Goal: Task Accomplishment & Management: Use online tool/utility

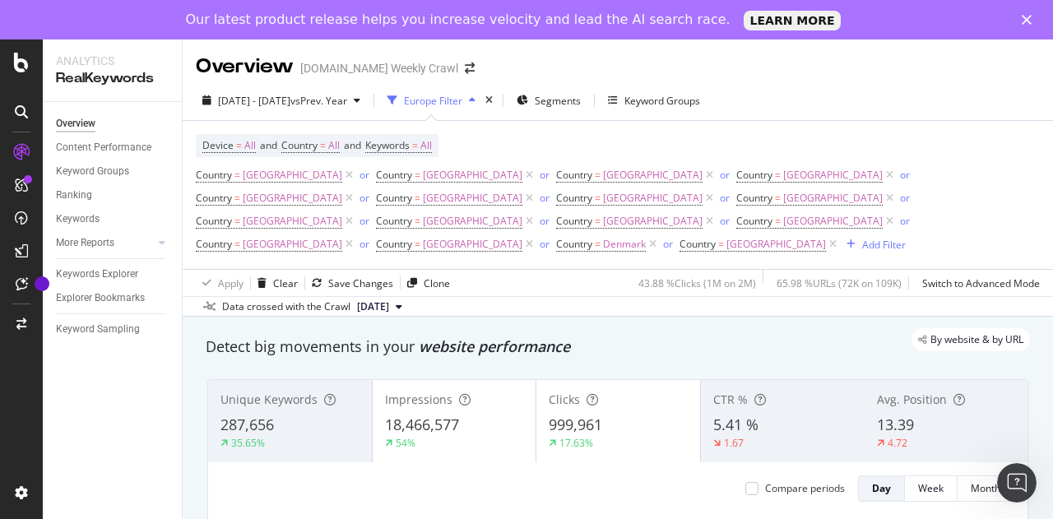
click at [551, 96] on div "[DATE] - [DATE] vs Prev. Year Europe Filter Segments Keyword Groups" at bounding box center [451, 100] width 511 height 26
click at [493, 100] on icon "times" at bounding box center [488, 100] width 7 height 10
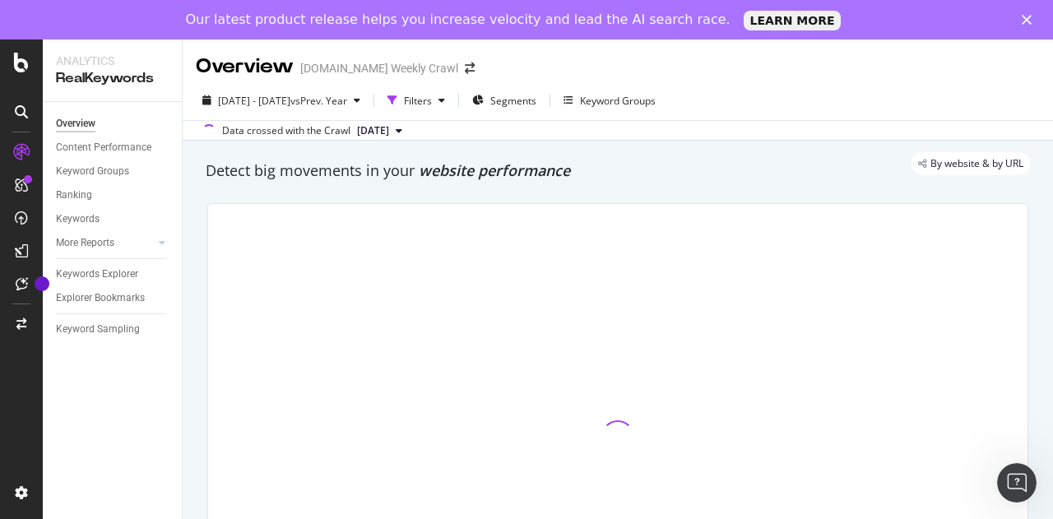
click at [471, 114] on div "[DATE] - [DATE] vs Prev. Year Filters Segments Keyword Groups" at bounding box center [618, 103] width 870 height 33
click at [432, 106] on div "Filters" at bounding box center [418, 101] width 28 height 14
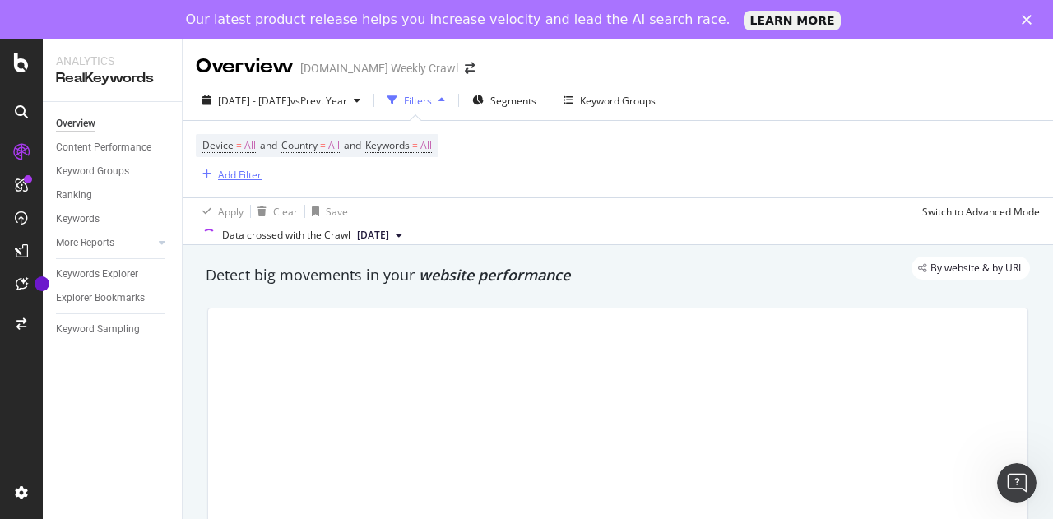
click at [202, 172] on icon "button" at bounding box center [206, 174] width 9 height 10
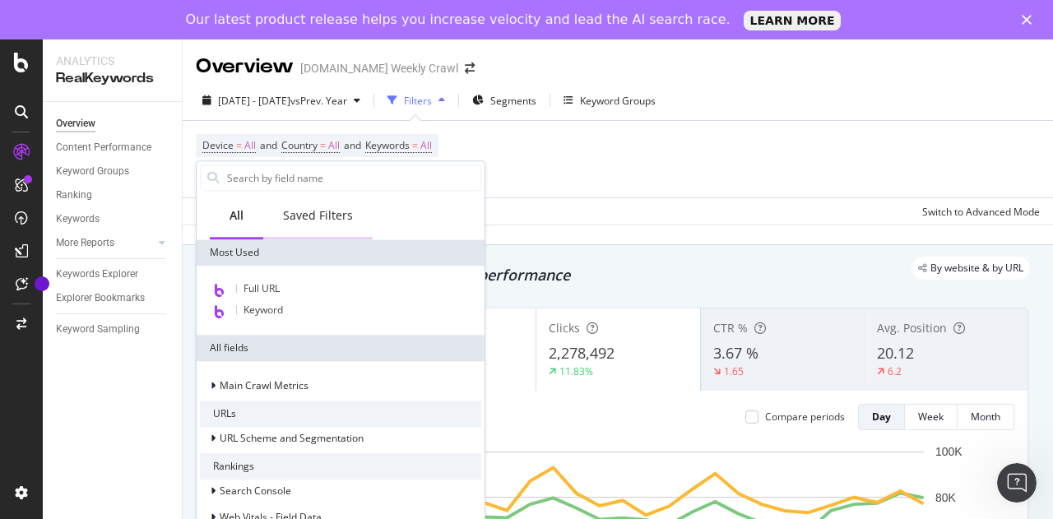
click at [311, 228] on div "Saved Filters" at bounding box center [317, 216] width 109 height 45
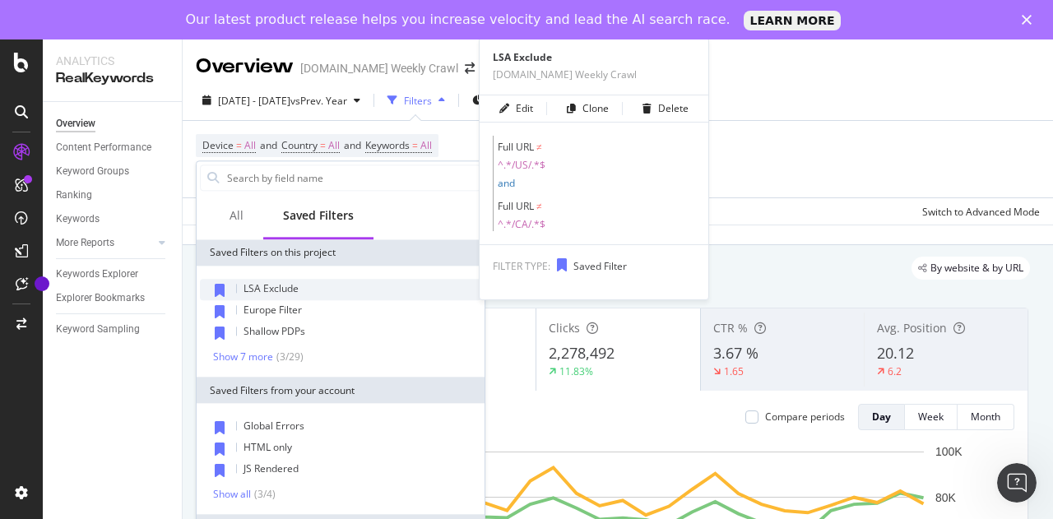
click at [283, 290] on span "LSA Exclude" at bounding box center [270, 288] width 55 height 14
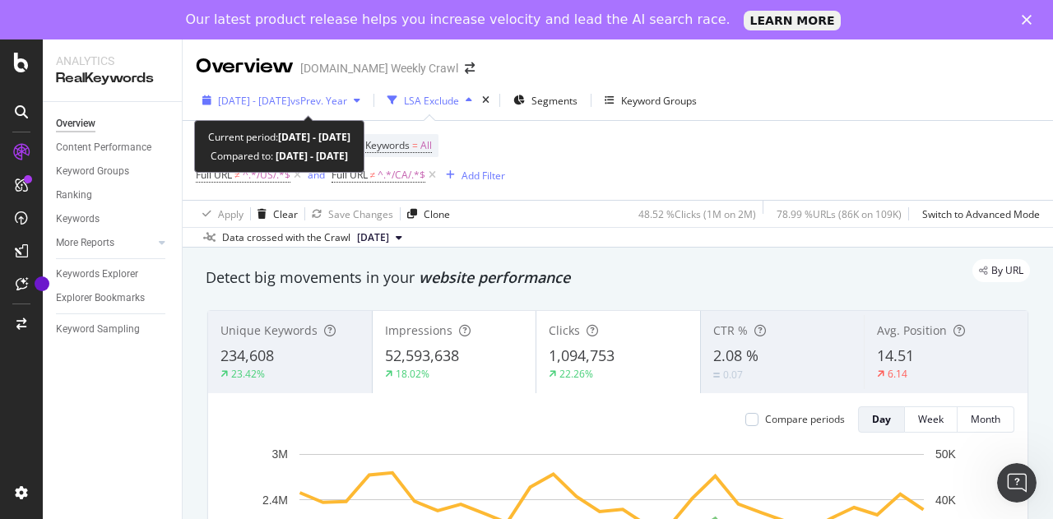
click at [290, 104] on span "[DATE] - [DATE]" at bounding box center [254, 101] width 72 height 14
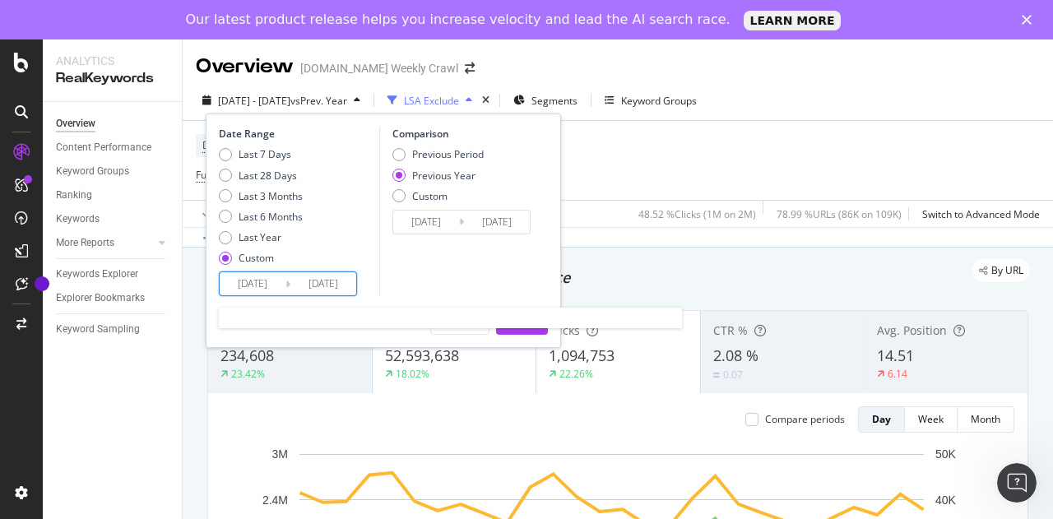
click at [280, 289] on input "[DATE]" at bounding box center [253, 283] width 66 height 23
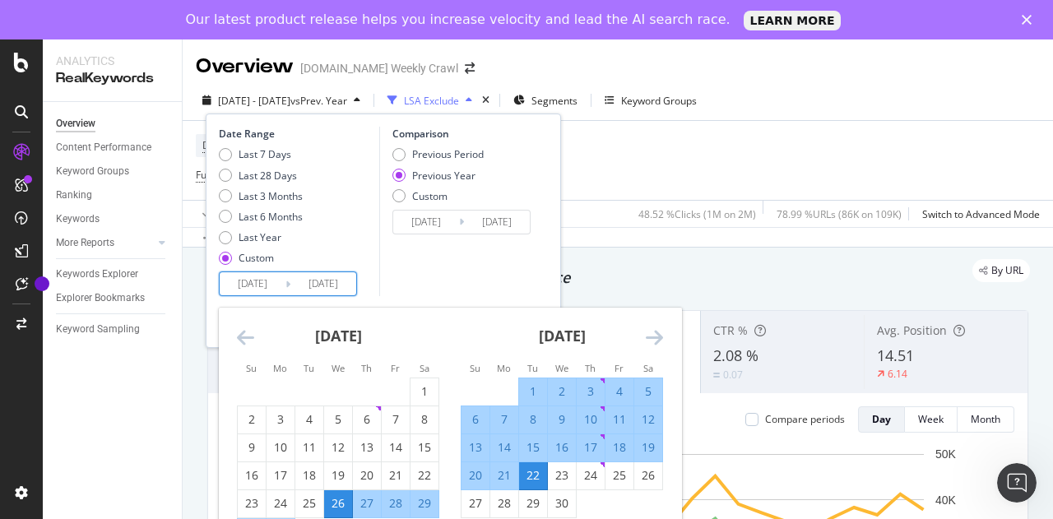
click at [662, 338] on icon "Move forward to switch to the next month." at bounding box center [654, 337] width 17 height 20
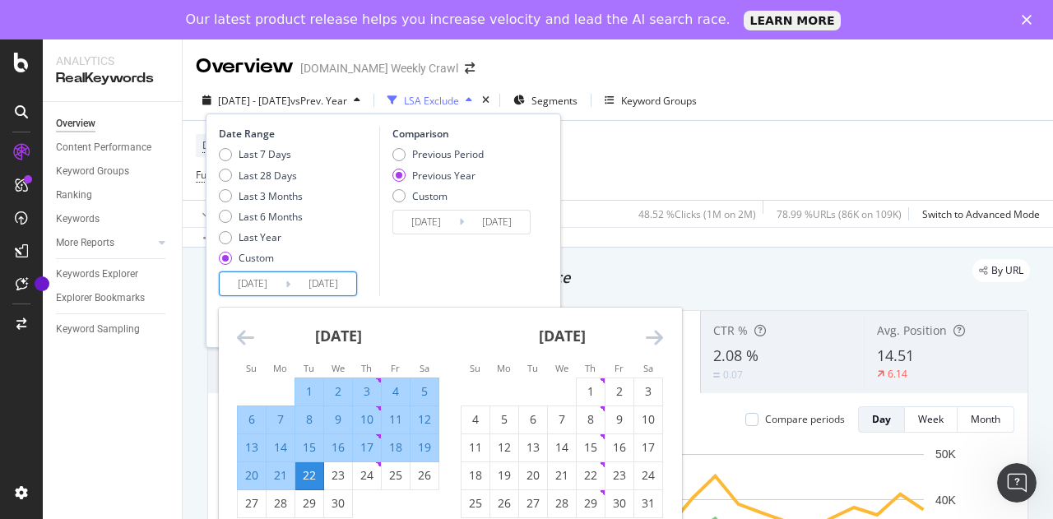
click at [662, 338] on icon "Move forward to switch to the next month." at bounding box center [654, 337] width 17 height 20
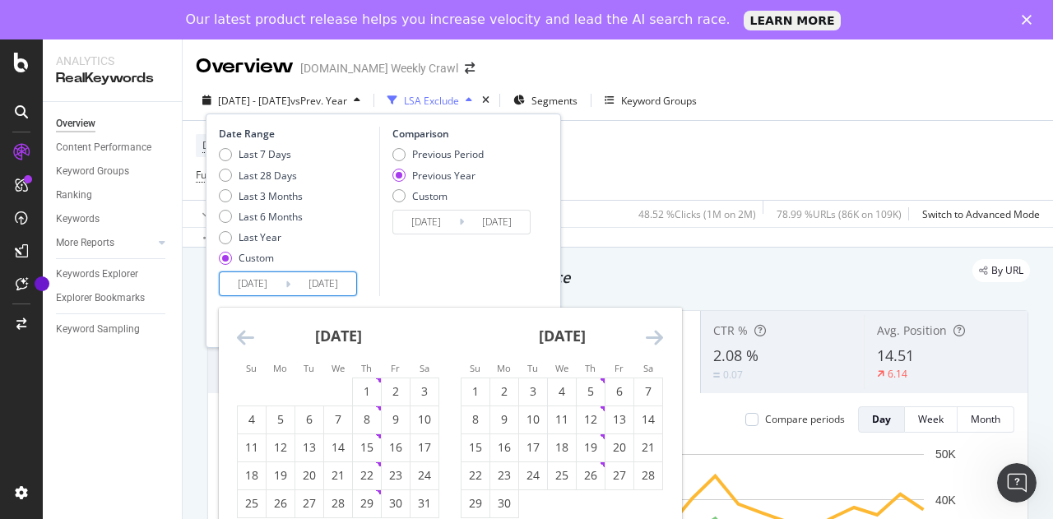
click at [662, 338] on icon "Move forward to switch to the next month." at bounding box center [654, 337] width 17 height 20
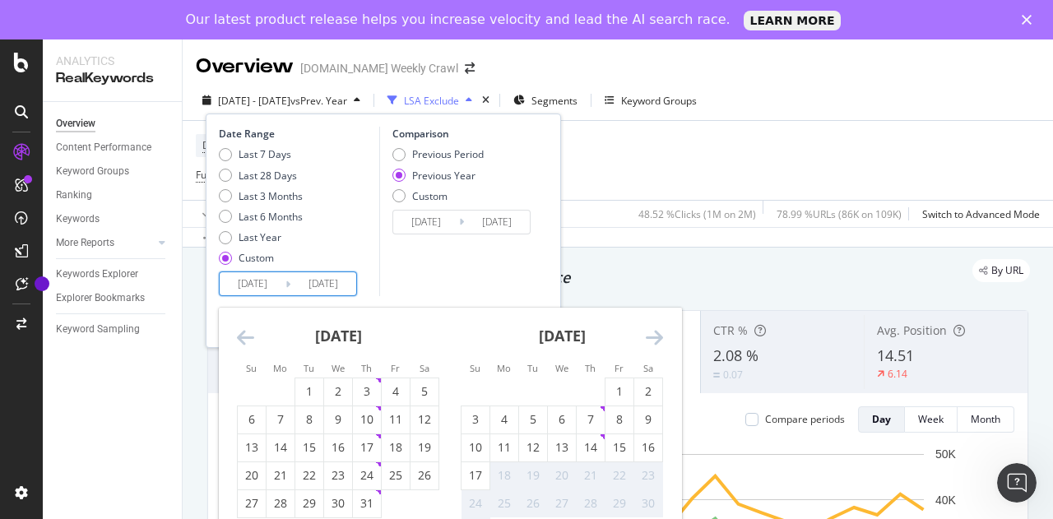
click at [662, 338] on icon "Move forward to switch to the next month." at bounding box center [654, 337] width 17 height 20
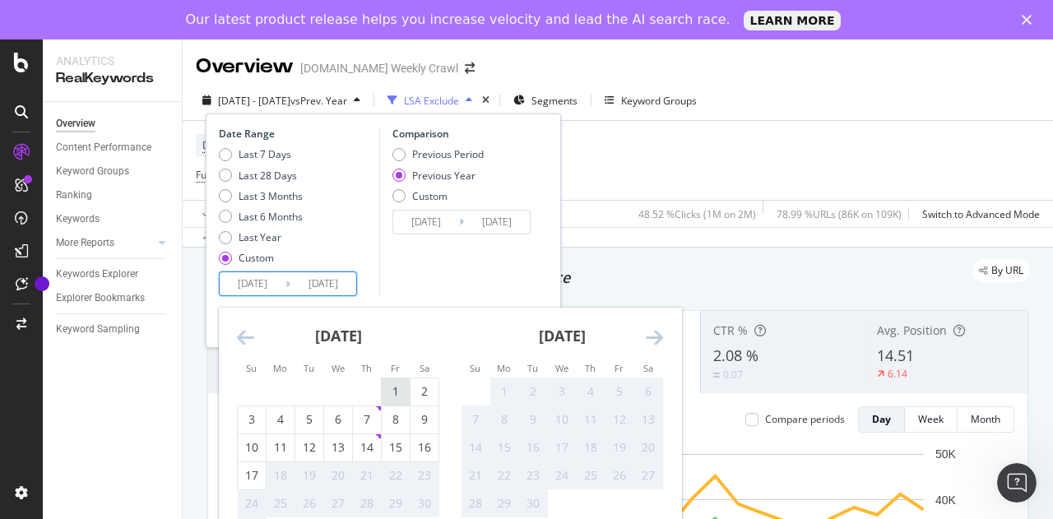
click at [398, 386] on div "1" at bounding box center [396, 391] width 28 height 16
type input "[DATE]"
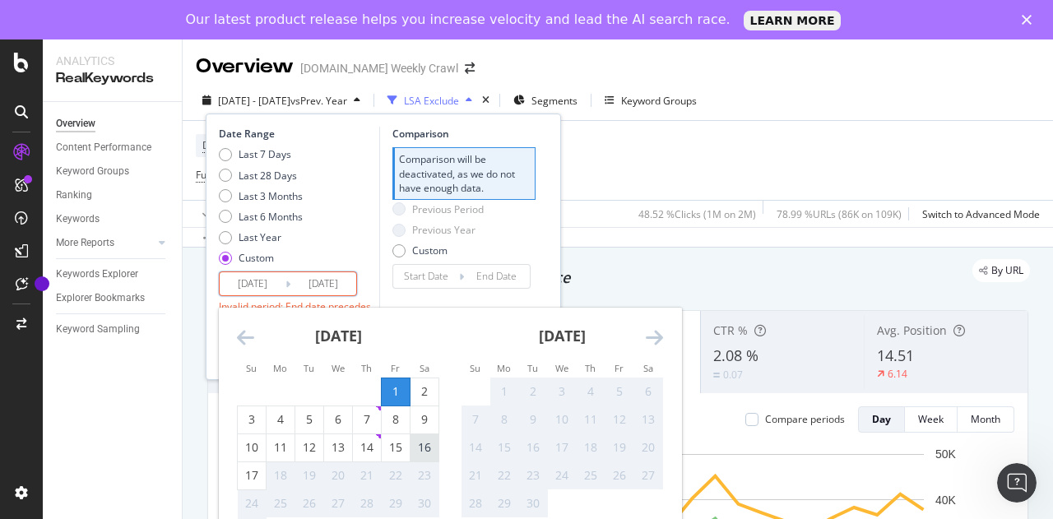
click at [425, 452] on div "16" at bounding box center [424, 447] width 28 height 16
type input "[DATE]"
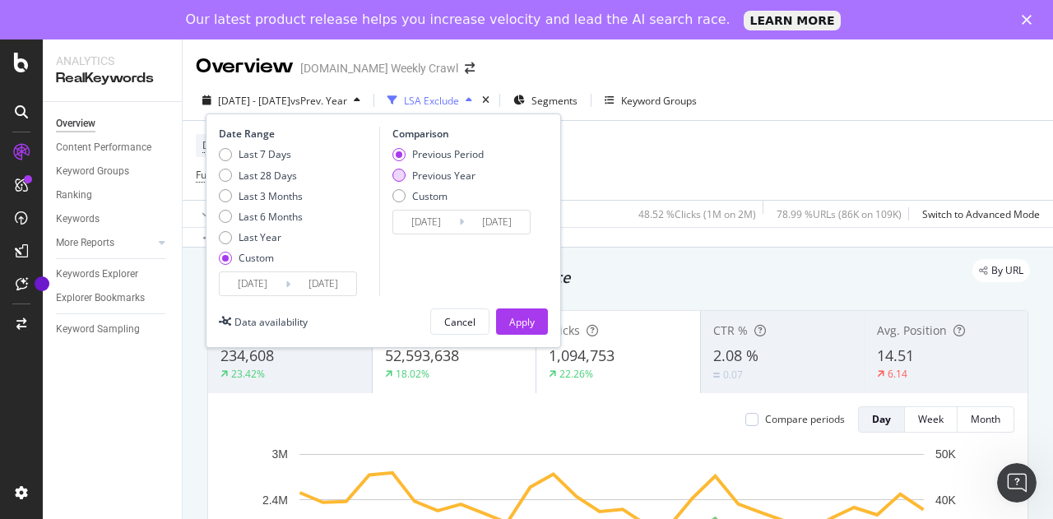
click at [437, 170] on div "Previous Year" at bounding box center [443, 176] width 63 height 14
type input "[DATE]"
click at [515, 317] on div "Apply" at bounding box center [521, 322] width 25 height 14
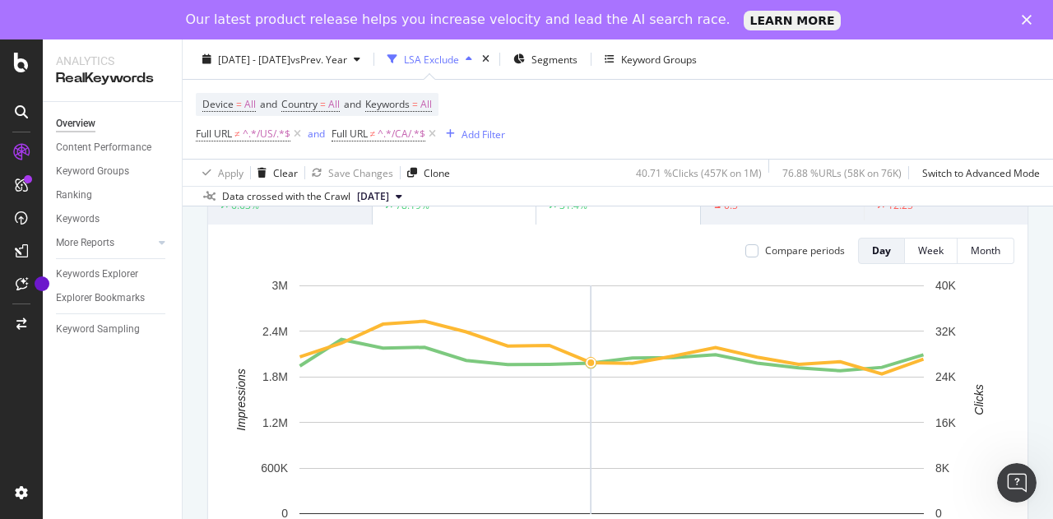
scroll to position [168, 0]
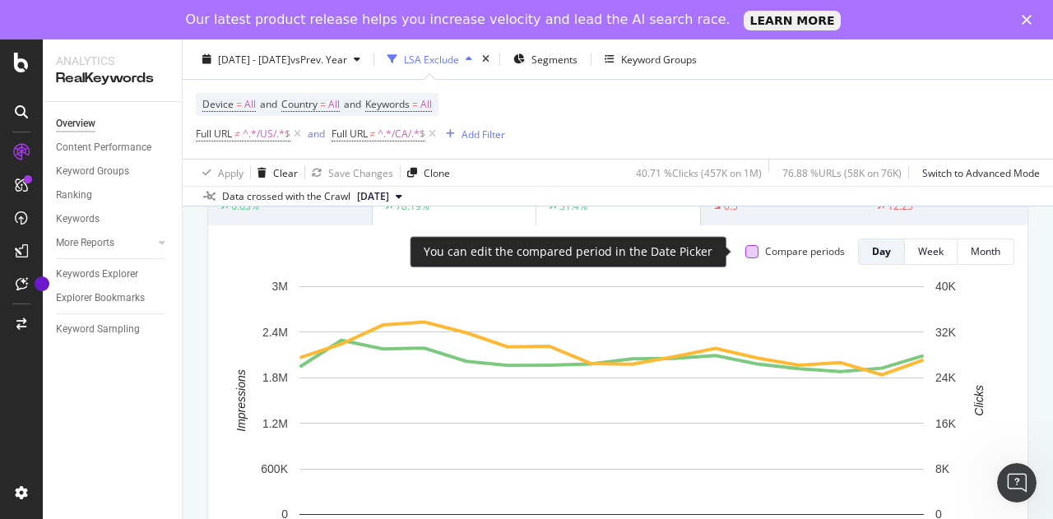
click at [745, 257] on div at bounding box center [751, 251] width 13 height 13
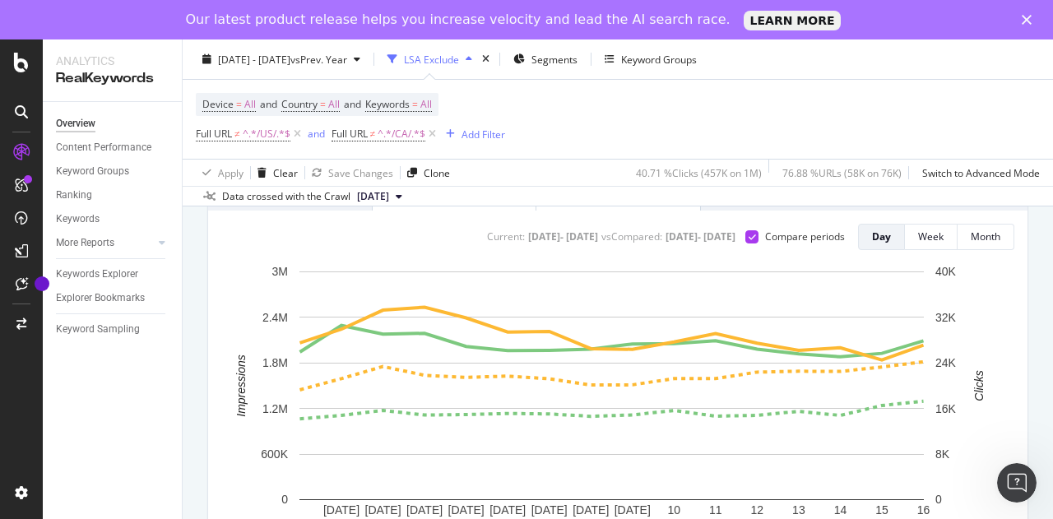
scroll to position [0, 0]
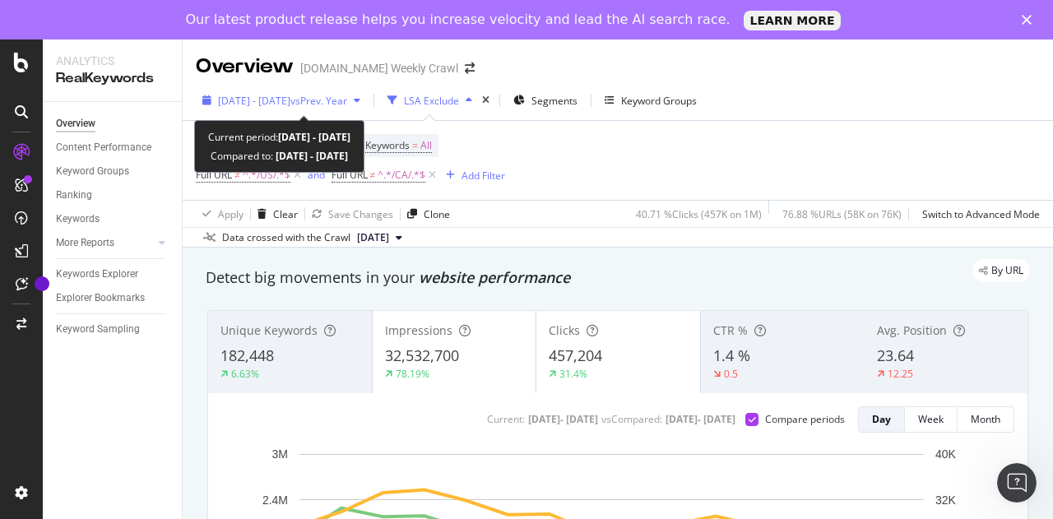
click at [347, 102] on span "vs Prev. Year" at bounding box center [318, 101] width 57 height 14
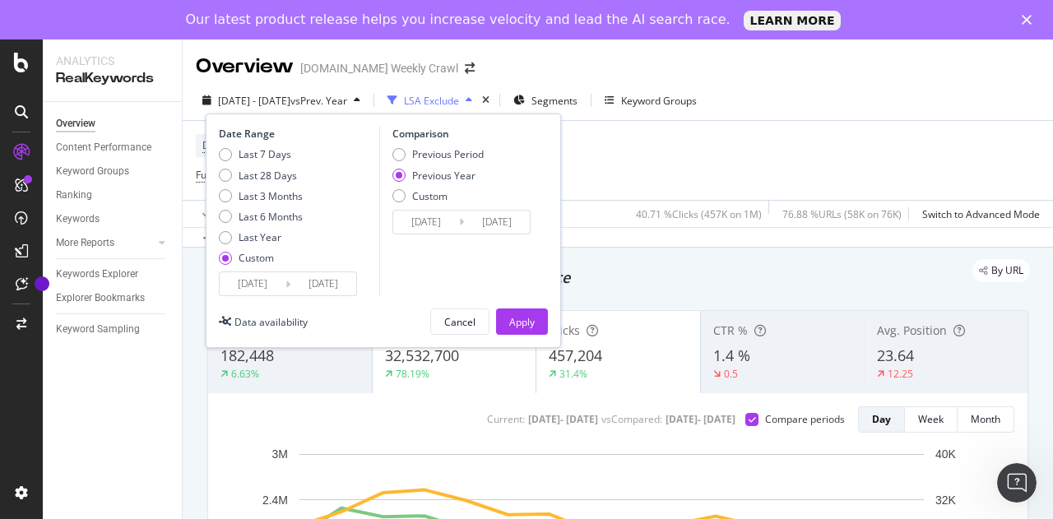
click at [255, 281] on input "[DATE]" at bounding box center [253, 283] width 66 height 23
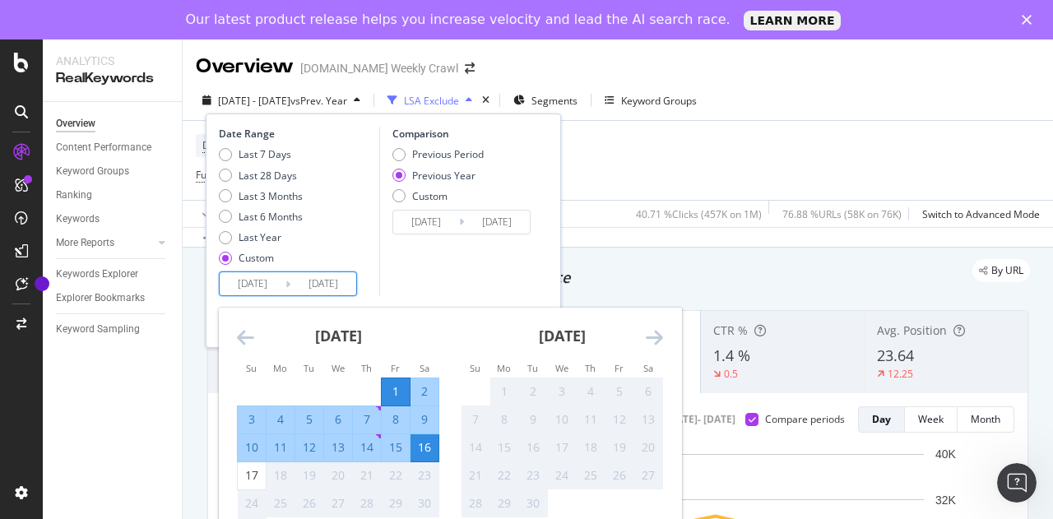
click at [396, 384] on div "1" at bounding box center [396, 391] width 28 height 16
click at [250, 485] on div "17" at bounding box center [252, 475] width 28 height 27
type input "[DATE]"
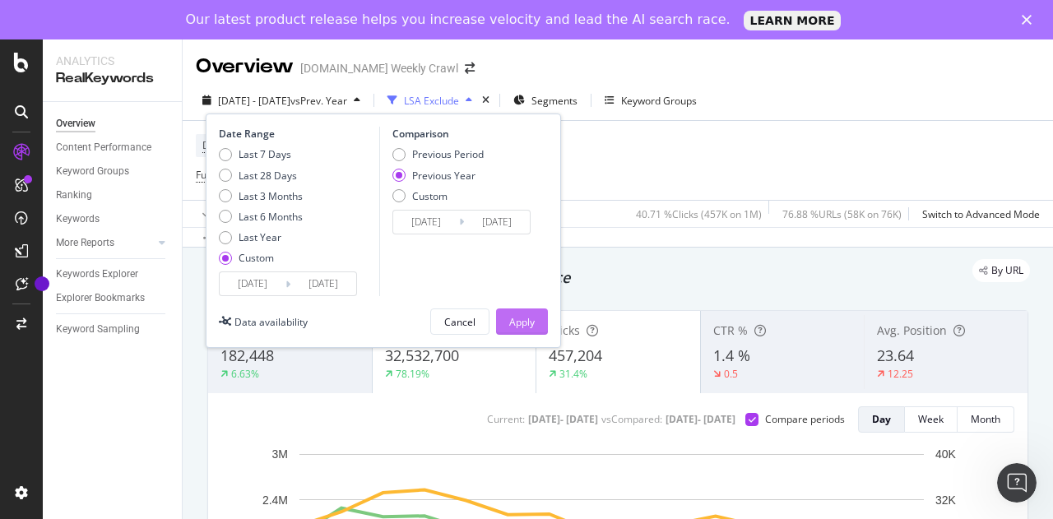
click at [539, 321] on button "Apply" at bounding box center [522, 321] width 52 height 26
